Goal: Transaction & Acquisition: Purchase product/service

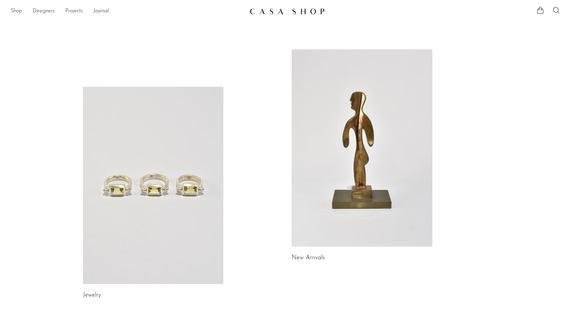
click at [73, 11] on link "Projects" at bounding box center [73, 11] width 17 height 9
click at [45, 11] on link "Designers" at bounding box center [44, 11] width 22 height 9
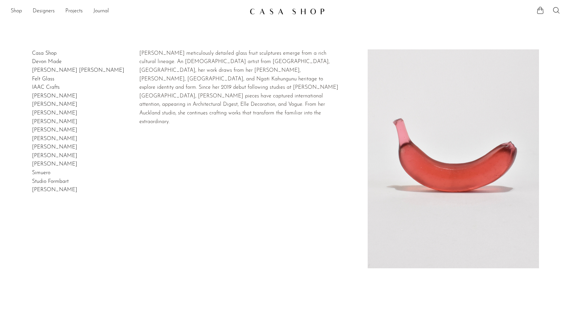
click at [50, 64] on link "Devon Made" at bounding box center [47, 61] width 30 height 5
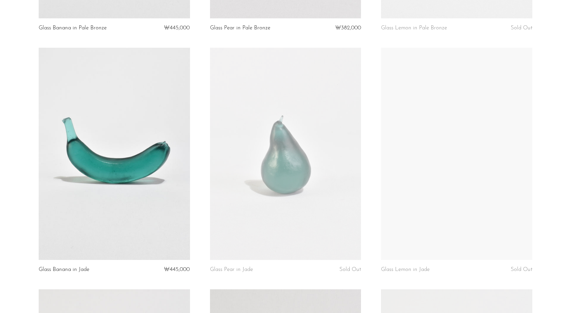
scroll to position [567, 0]
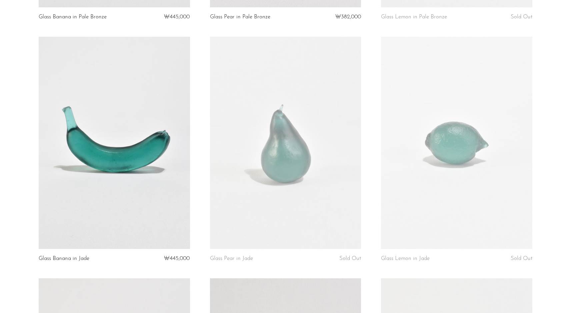
click at [126, 151] on link at bounding box center [114, 143] width 151 height 212
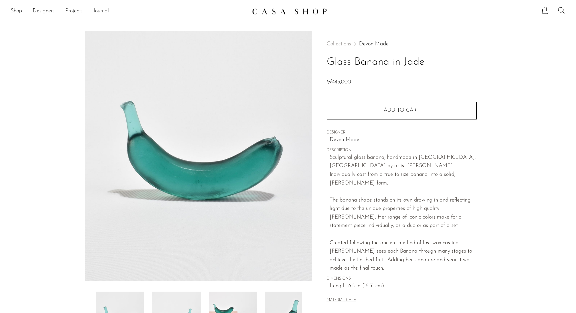
click at [332, 216] on div "The banana shape stands on its own drawing in and reflecting light due to the u…" at bounding box center [403, 213] width 147 height 34
